Goal: Transaction & Acquisition: Purchase product/service

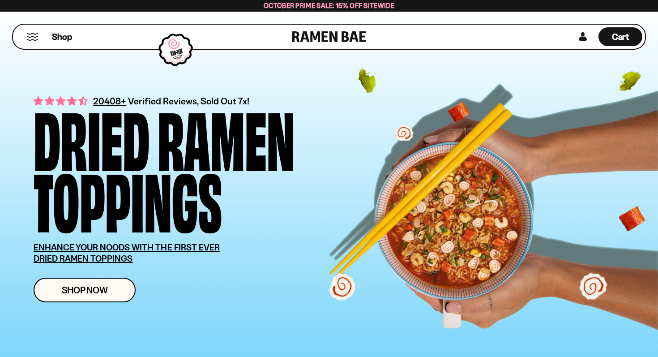
click at [31, 37] on button "Mobile Menu Trigger" at bounding box center [32, 37] width 12 height 8
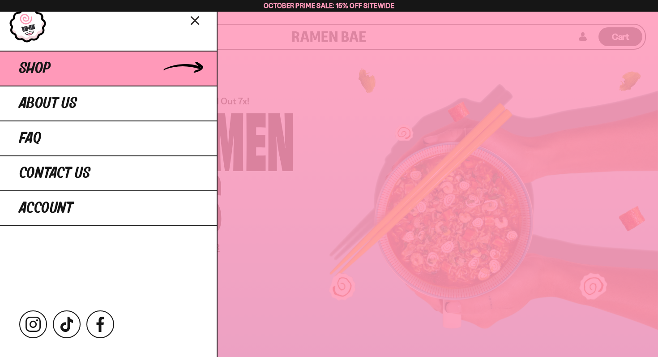
click at [190, 68] on link "Shop" at bounding box center [108, 68] width 217 height 35
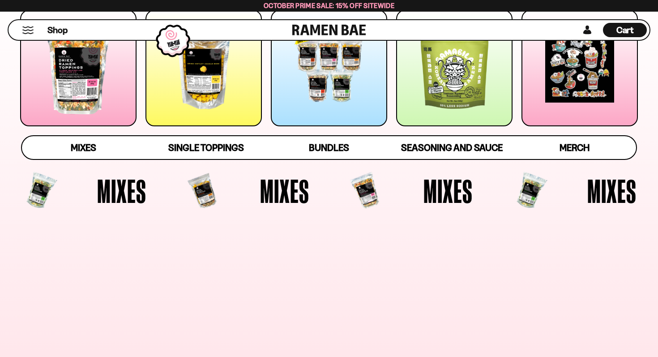
scroll to position [266, 0]
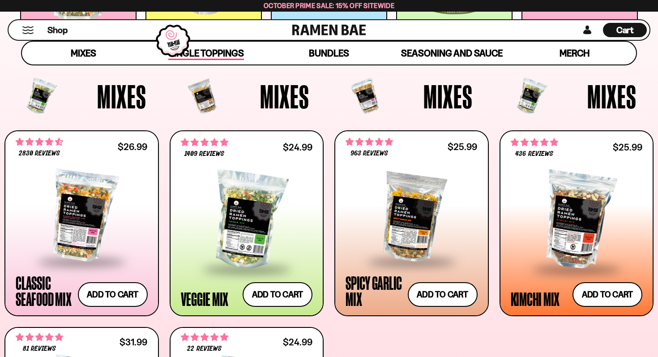
click at [214, 51] on span "Single Toppings" at bounding box center [206, 53] width 76 height 13
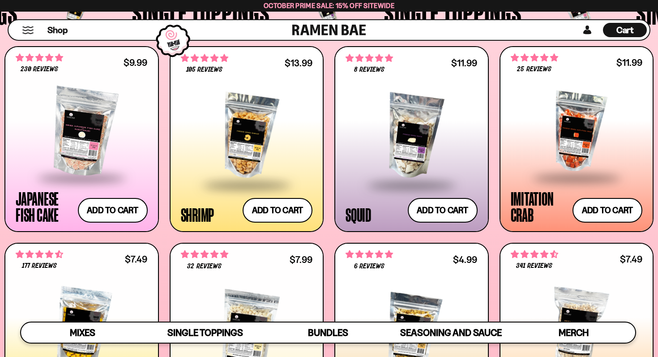
scroll to position [804, 0]
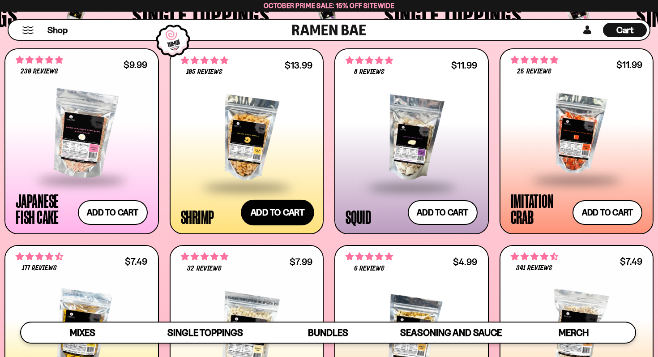
click at [288, 207] on button "Add to cart Add ― Regular price $13.99 Regular price Sale price $13.99 Unit pri…" at bounding box center [277, 213] width 73 height 26
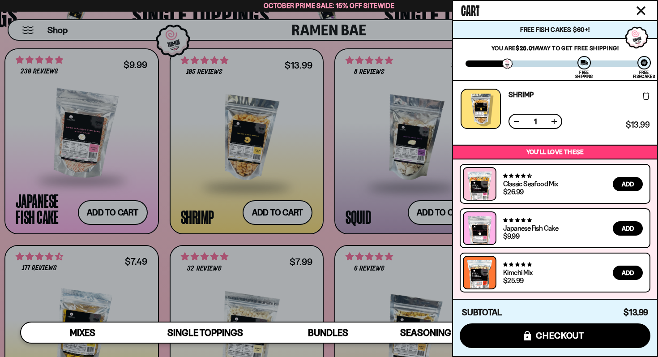
click at [406, 171] on div at bounding box center [329, 178] width 658 height 357
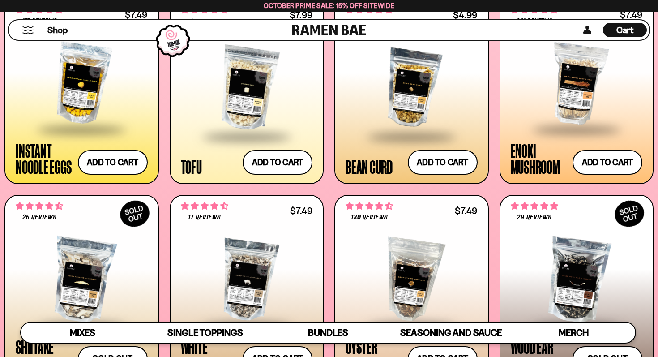
scroll to position [1056, 0]
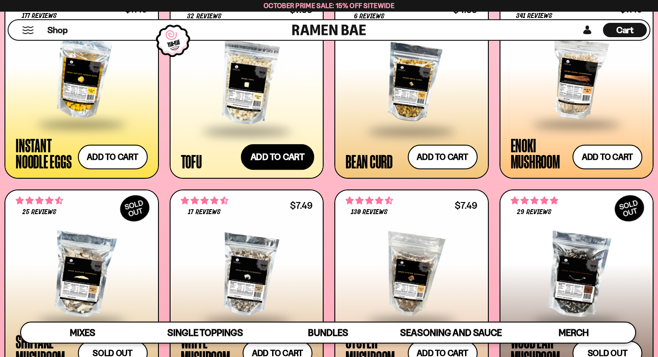
click at [258, 151] on button "Add to cart Add ― Regular price $7.99 Regular price Sale price $7.99 Unit price…" at bounding box center [277, 157] width 73 height 26
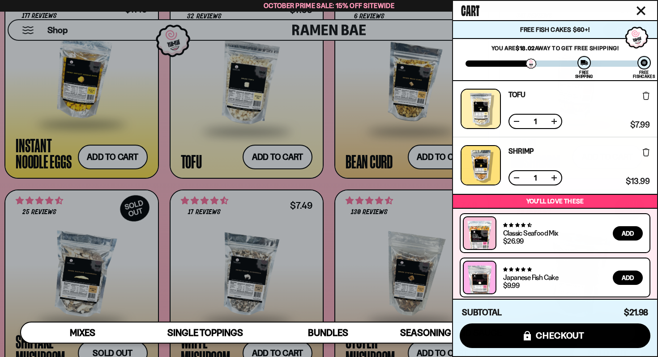
click at [240, 193] on div at bounding box center [329, 178] width 658 height 357
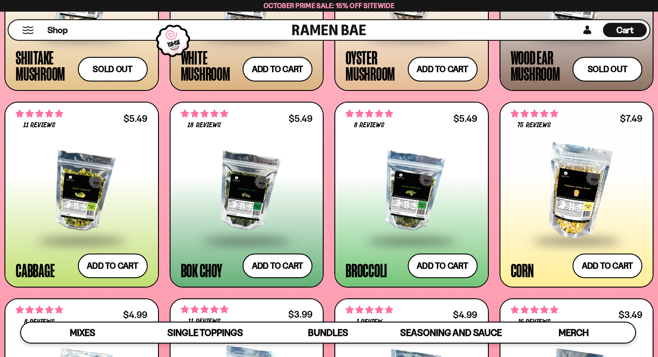
scroll to position [1351, 0]
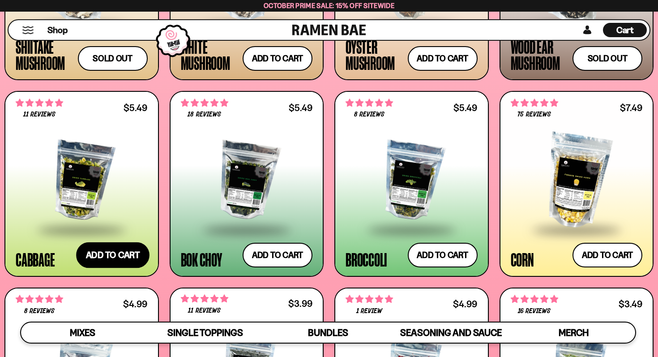
click at [121, 251] on button "Add to cart Add ― Regular price $5.49 Regular price Sale price $5.49 Unit price…" at bounding box center [112, 255] width 73 height 26
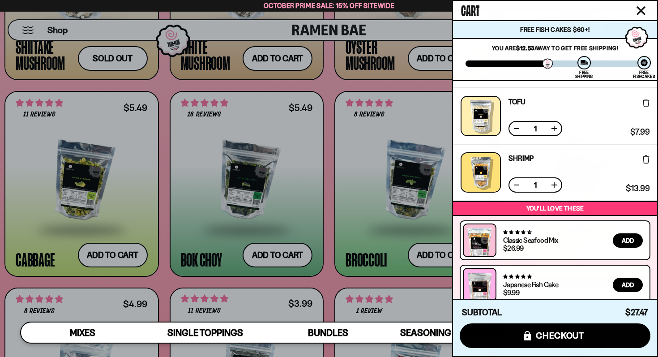
click at [298, 223] on div at bounding box center [329, 178] width 658 height 357
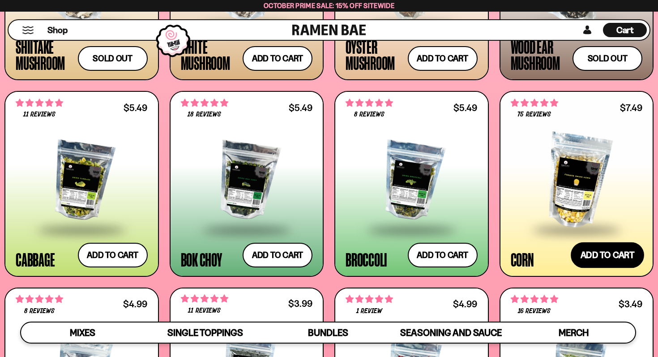
click at [598, 255] on button "Add to cart Add ― Regular price $7.49 Regular price Sale price $7.49 Unit price…" at bounding box center [607, 255] width 73 height 26
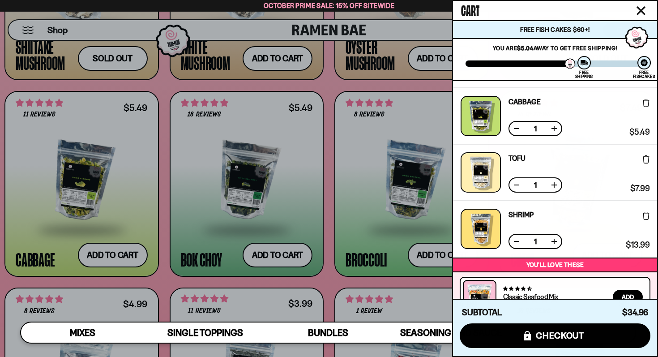
click at [374, 226] on div at bounding box center [329, 178] width 658 height 357
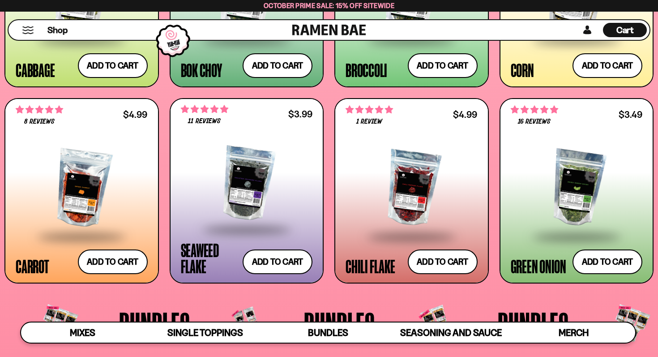
scroll to position [1542, 0]
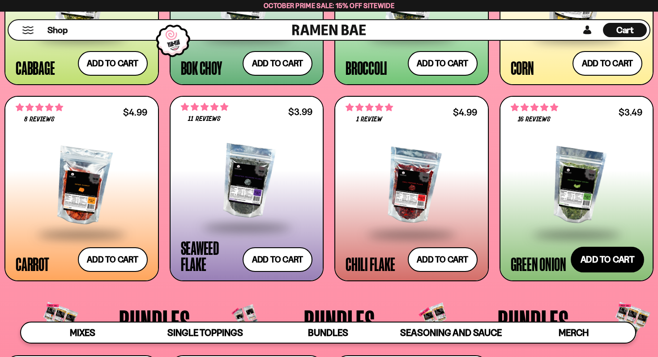
click at [616, 254] on button "Add to cart Add ― Regular price $3.49 Regular price Sale price $3.49 Unit price…" at bounding box center [607, 260] width 73 height 26
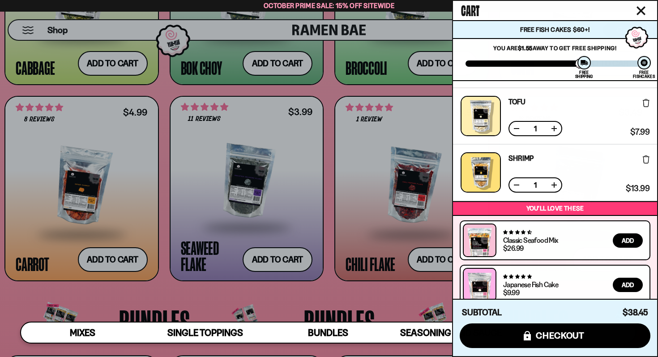
click at [138, 223] on div at bounding box center [329, 178] width 658 height 357
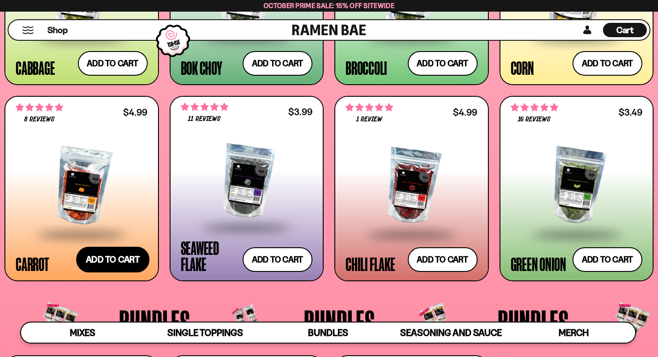
click at [98, 259] on button "Add to cart Add ― Regular price $4.99 Regular price Sale price $4.99 Unit price…" at bounding box center [112, 260] width 73 height 26
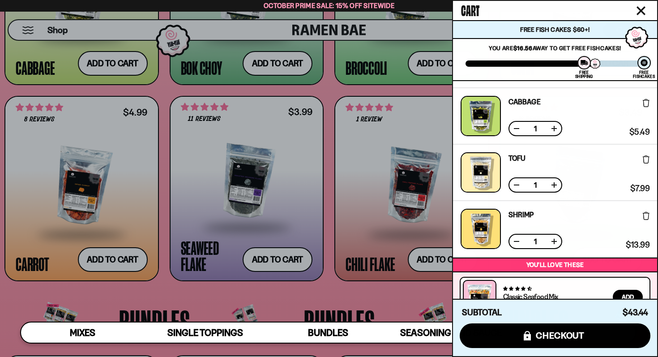
click at [219, 191] on div at bounding box center [329, 178] width 658 height 357
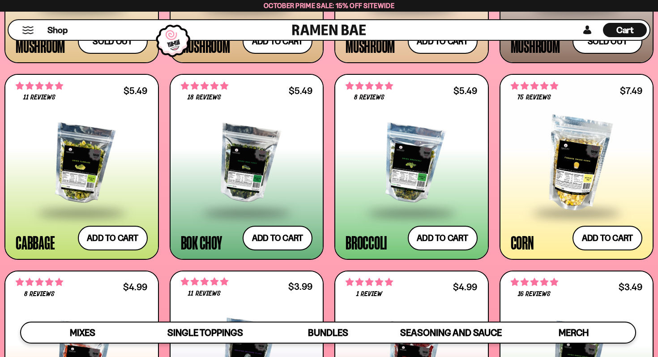
scroll to position [1365, 0]
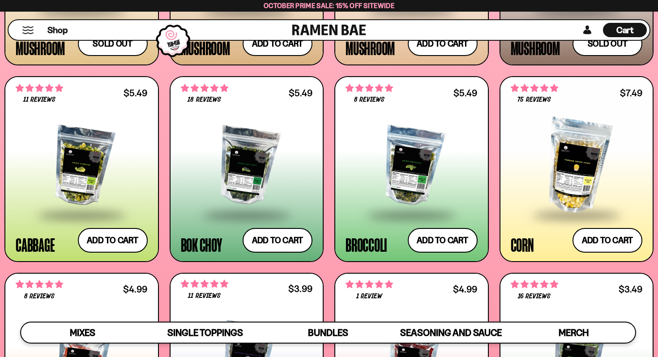
click at [227, 185] on div at bounding box center [247, 166] width 132 height 95
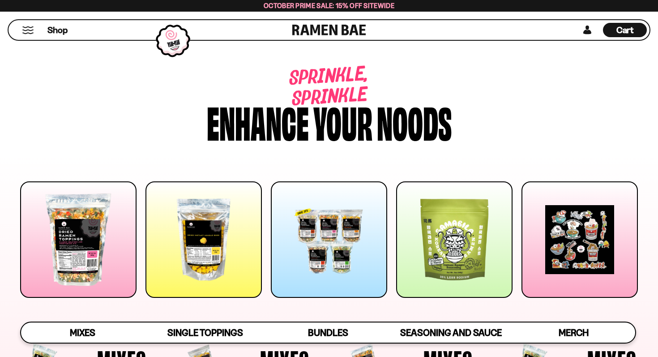
scroll to position [1365, 0]
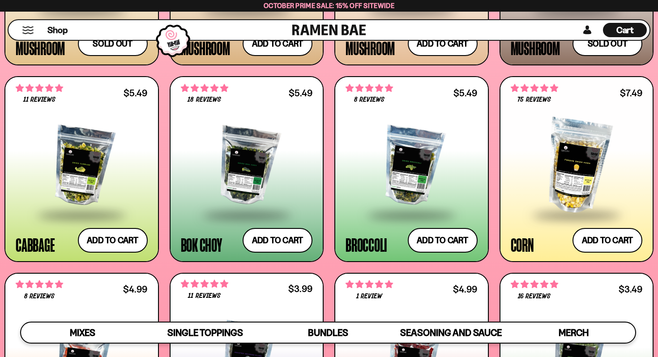
click at [624, 27] on span "Cart" at bounding box center [625, 30] width 17 height 11
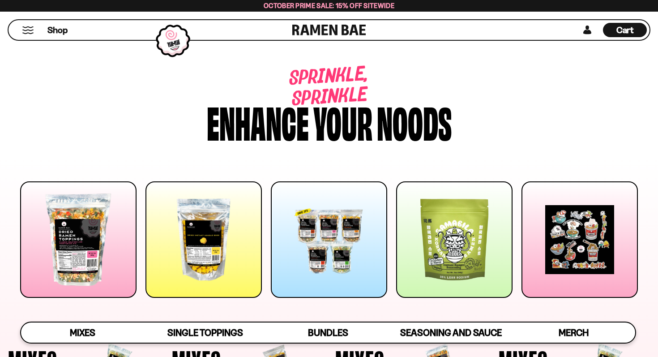
scroll to position [1365, 0]
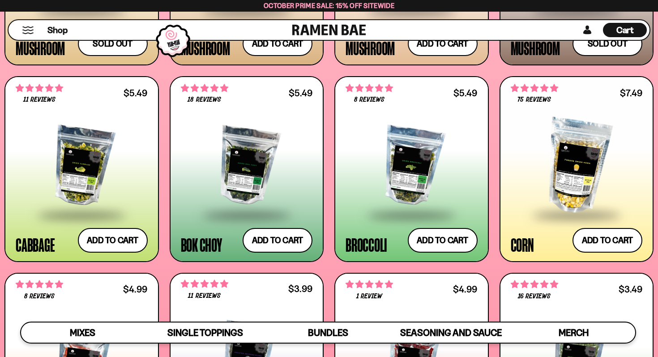
click at [632, 25] on span "Cart" at bounding box center [625, 30] width 17 height 11
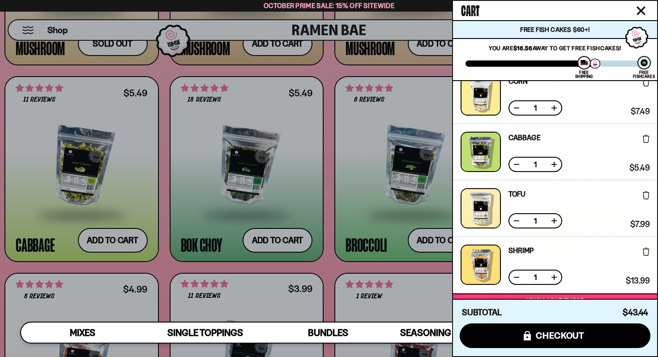
scroll to position [132, 0]
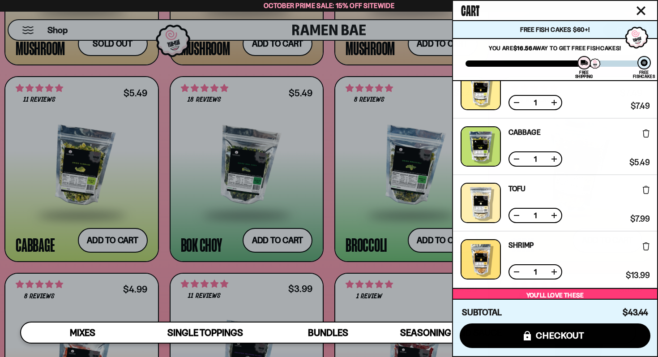
click at [523, 133] on link "Cabbage" at bounding box center [525, 132] width 32 height 7
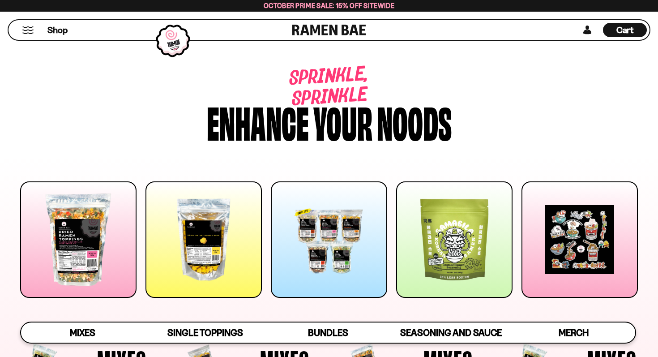
scroll to position [1365, 0]
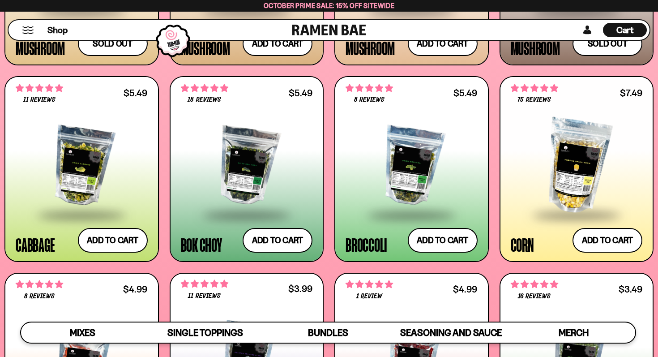
click at [627, 30] on span "Cart" at bounding box center [625, 30] width 17 height 11
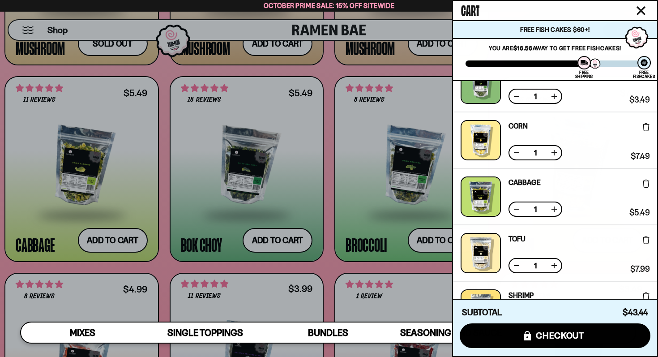
scroll to position [121, 0]
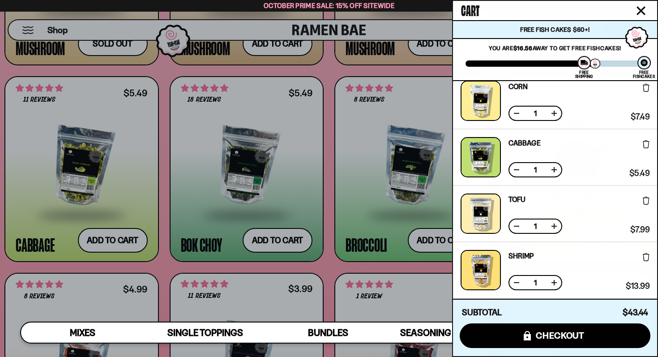
click at [645, 142] on icon at bounding box center [646, 144] width 7 height 8
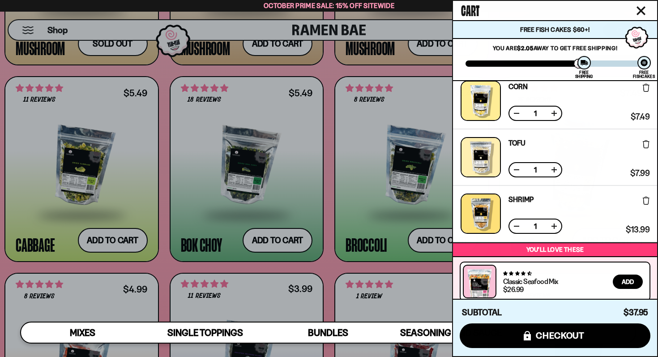
click at [419, 200] on div at bounding box center [329, 178] width 658 height 357
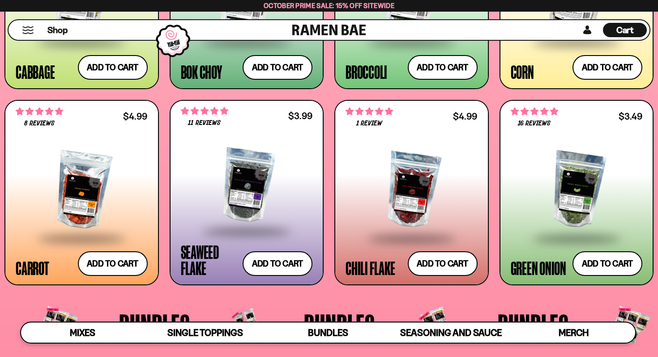
scroll to position [1544, 0]
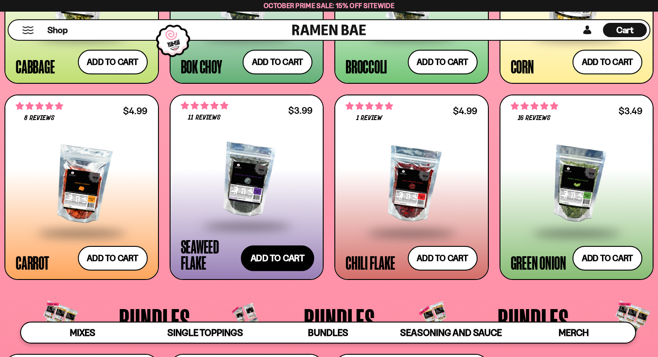
click at [266, 258] on button "Add to cart Add ― Regular price $3.99 Regular price Sale price $3.99 Unit price…" at bounding box center [277, 258] width 73 height 26
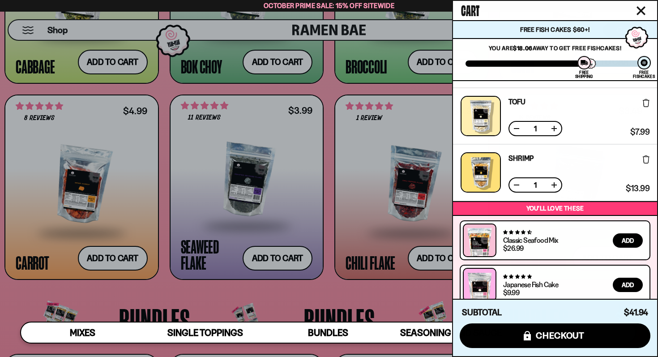
click at [339, 236] on div at bounding box center [329, 178] width 658 height 357
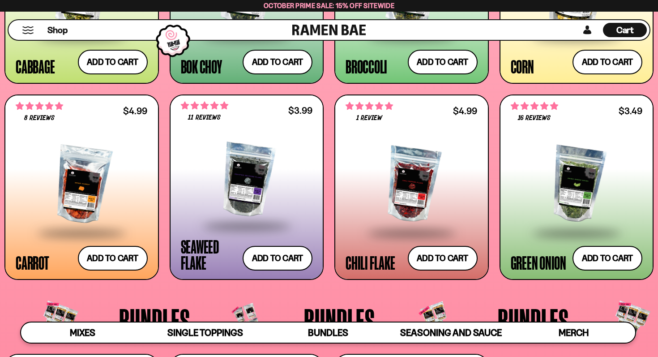
scroll to position [1554, 0]
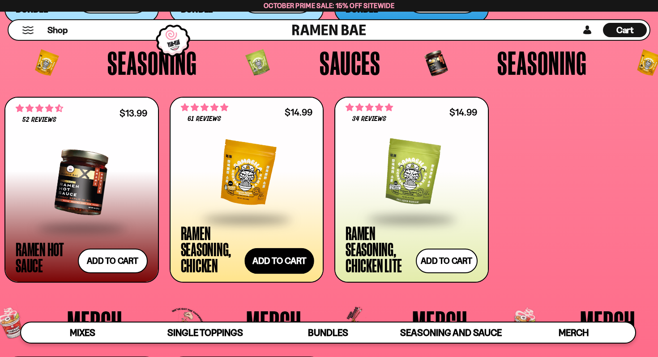
click at [292, 259] on button "Add to cart Add ― Regular price $14.99 Regular price Sale price $14.99 Unit pri…" at bounding box center [279, 261] width 70 height 26
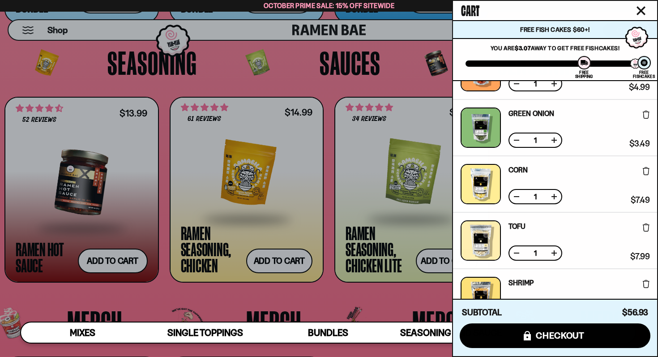
click at [364, 211] on div at bounding box center [329, 178] width 658 height 357
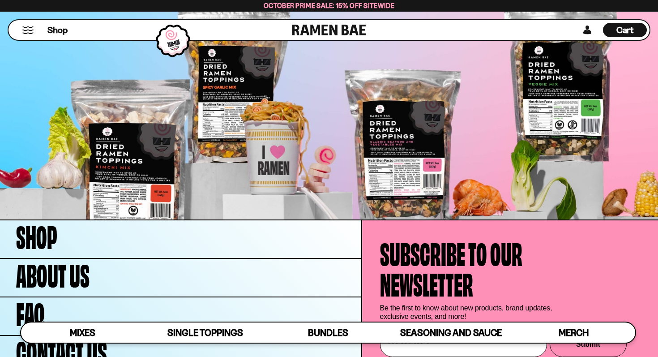
click at [617, 30] on span "Cart" at bounding box center [625, 30] width 17 height 11
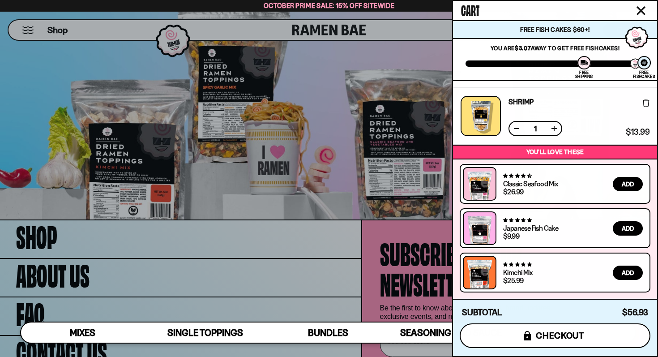
click at [584, 333] on span "checkout" at bounding box center [560, 335] width 49 height 10
